Goal: Task Accomplishment & Management: Manage account settings

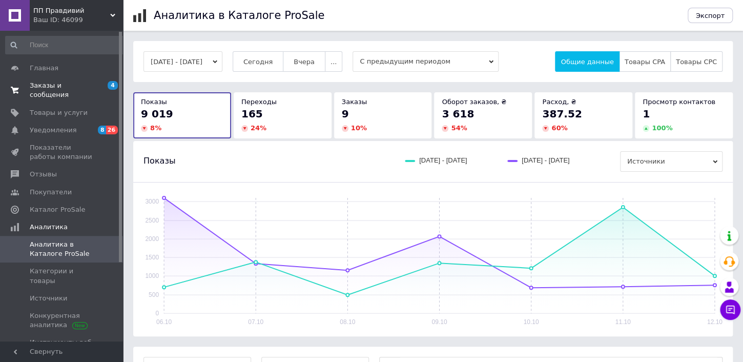
click at [56, 81] on span "Заказы и сообщения" at bounding box center [62, 90] width 65 height 18
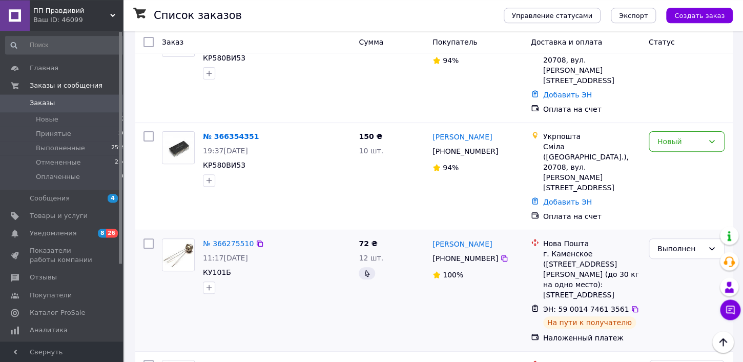
scroll to position [54, 0]
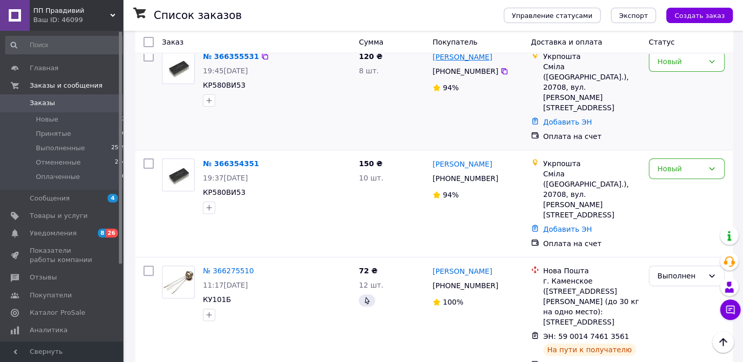
click at [478, 54] on link "[PERSON_NAME]" at bounding box center [461, 57] width 59 height 10
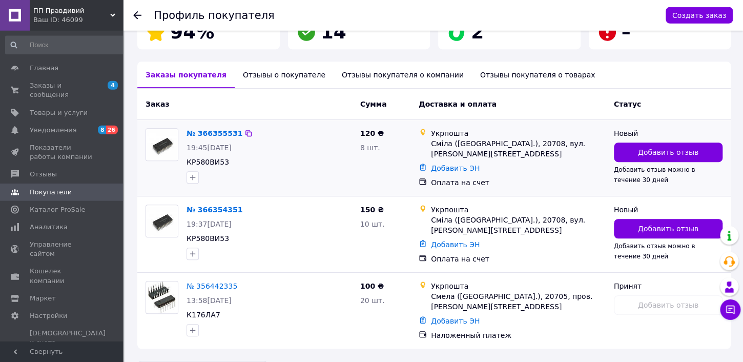
scroll to position [225, 0]
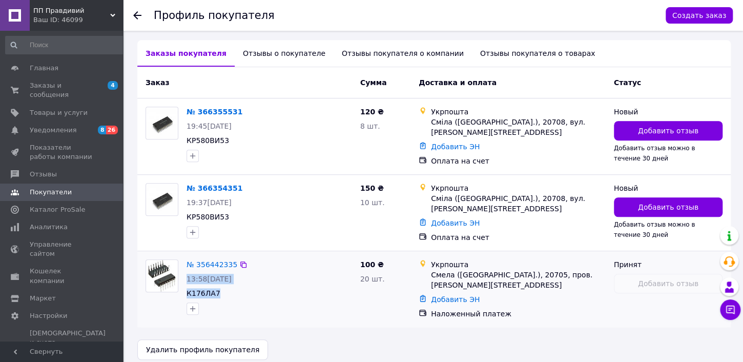
drag, startPoint x: 378, startPoint y: 252, endPoint x: 353, endPoint y: 255, distance: 25.3
click at [353, 255] on div "№ 356442335 13:58[DATE] К176ЛА7 100 ₴ 20 шт. Укрпошта Смела ([GEOGRAPHIC_DATA].…" at bounding box center [433, 289] width 585 height 68
click at [337, 300] on div at bounding box center [269, 308] width 170 height 16
drag, startPoint x: 384, startPoint y: 251, endPoint x: 356, endPoint y: 255, distance: 28.4
click at [356, 255] on div "100 ₴ 20 шт." at bounding box center [385, 289] width 58 height 68
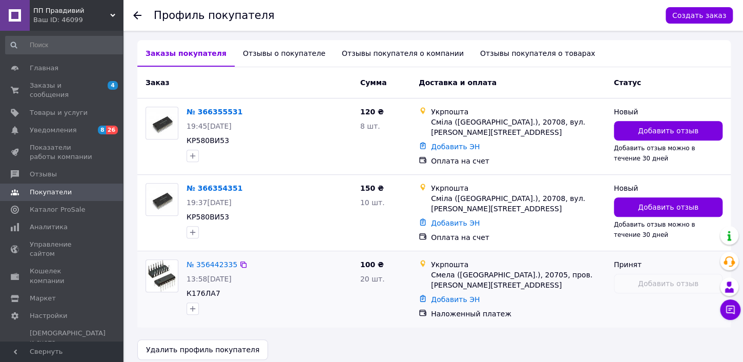
click at [383, 294] on div "100 ₴ 20 шт." at bounding box center [385, 289] width 58 height 68
